Goal: Obtain resource: Download file/media

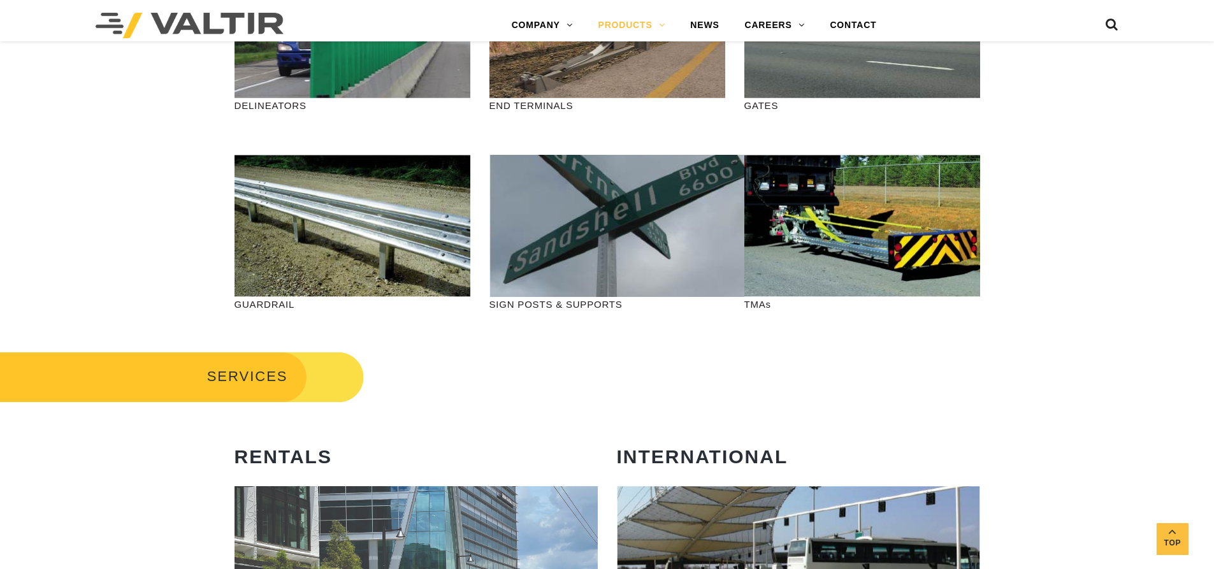
scroll to position [446, 0]
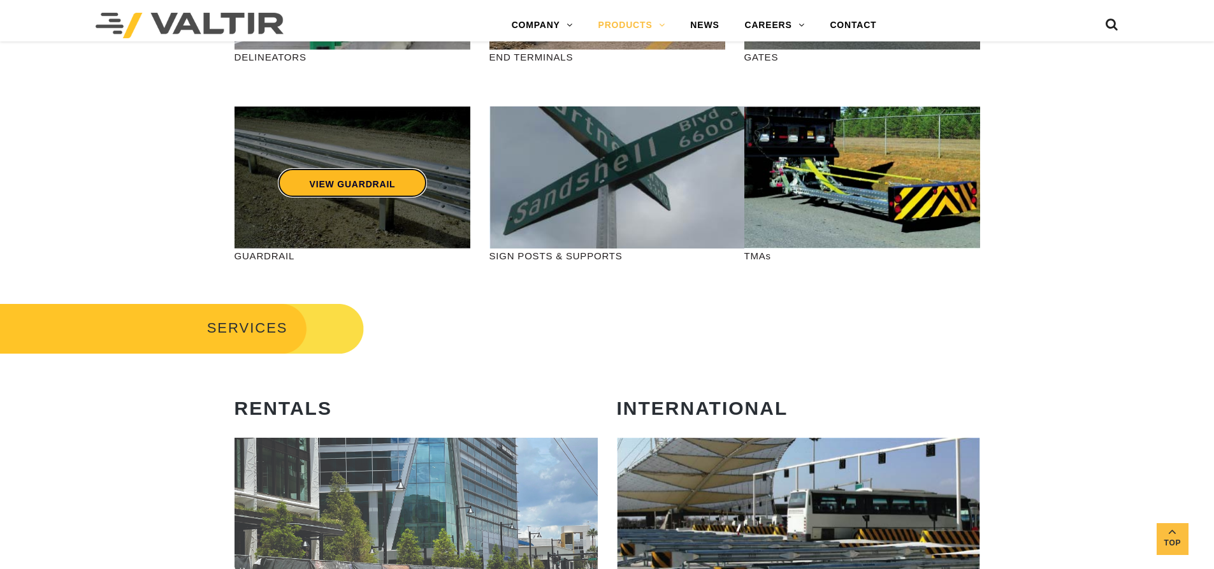
click at [349, 186] on link "VIEW GUARDRAIL" at bounding box center [352, 182] width 150 height 29
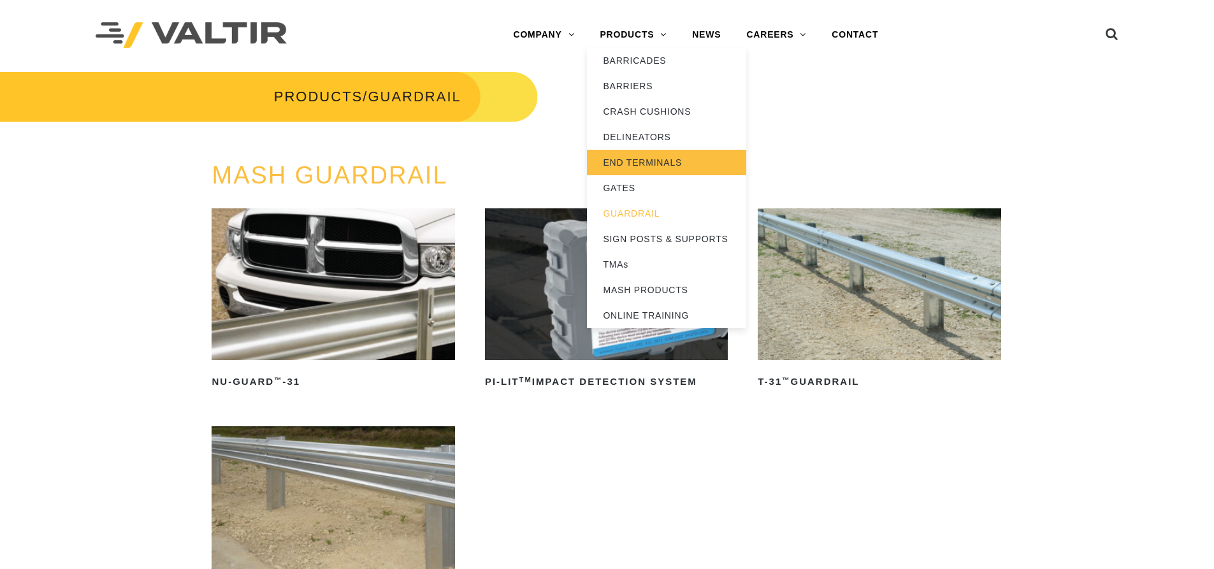
click at [639, 157] on link "END TERMINALS" at bounding box center [666, 162] width 159 height 25
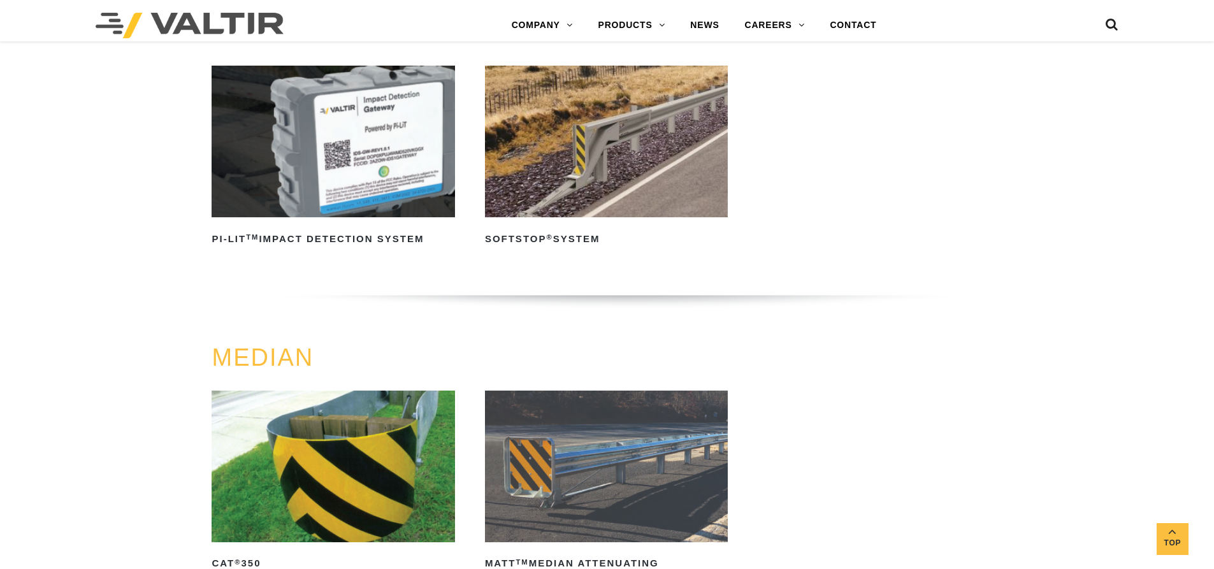
scroll to position [319, 0]
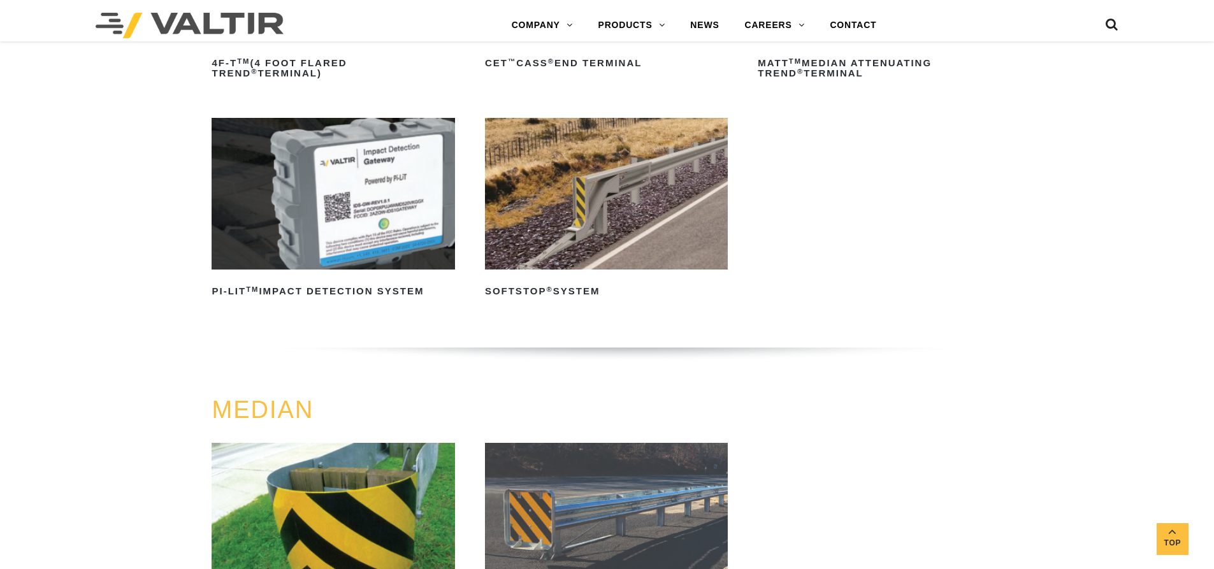
click at [614, 238] on img at bounding box center [606, 194] width 243 height 152
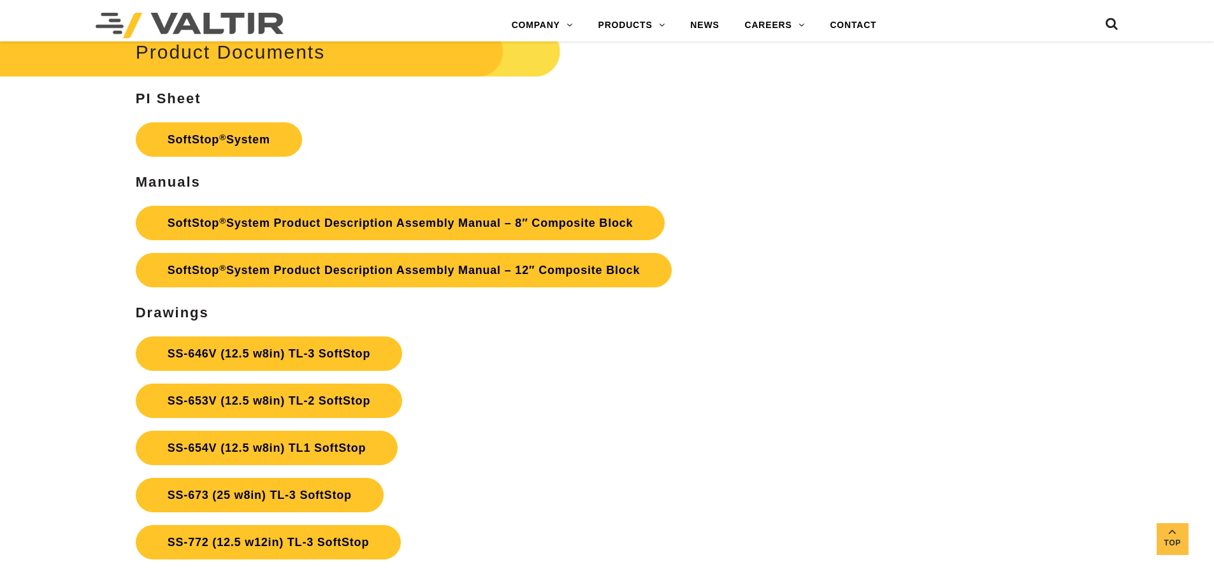
scroll to position [4661, 0]
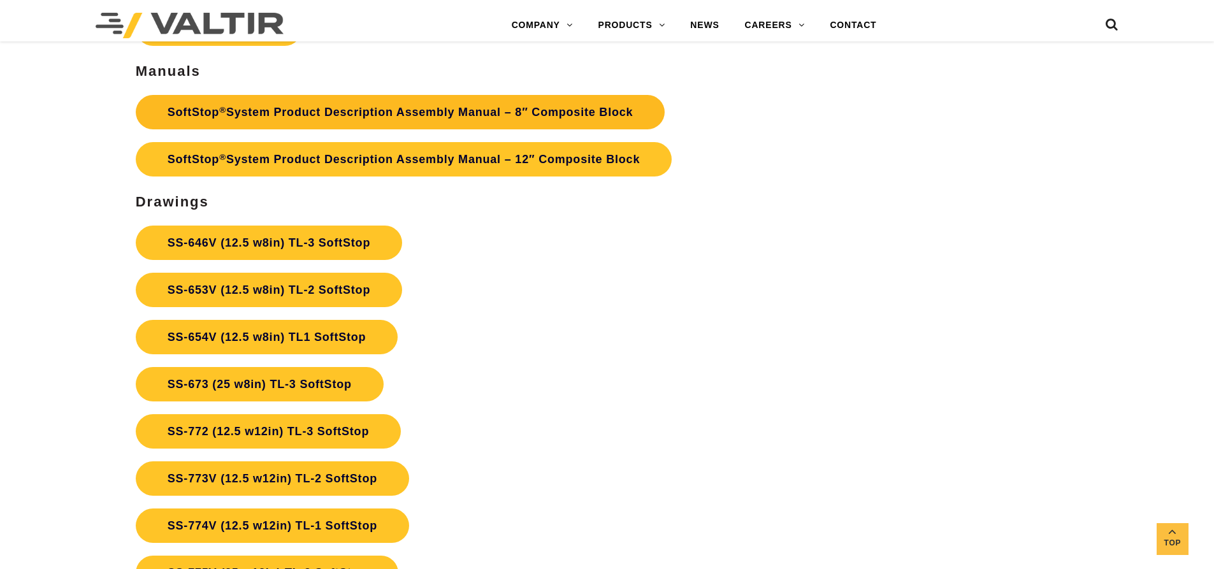
click at [475, 128] on link "SoftStop ® System Product Description Assembly Manual – 8″ Composite Block" at bounding box center [401, 112] width 530 height 34
